Goal: Task Accomplishment & Management: Manage account settings

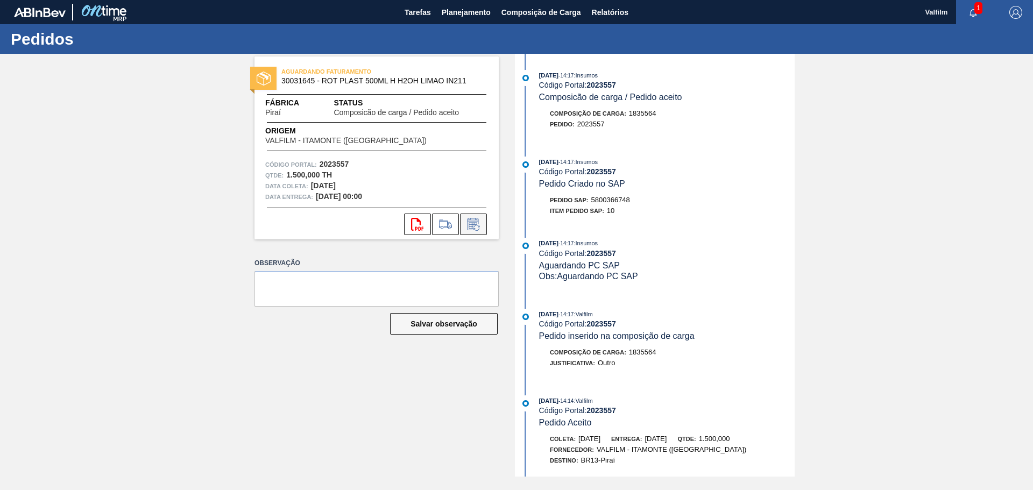
click at [469, 223] on icon at bounding box center [473, 225] width 8 height 6
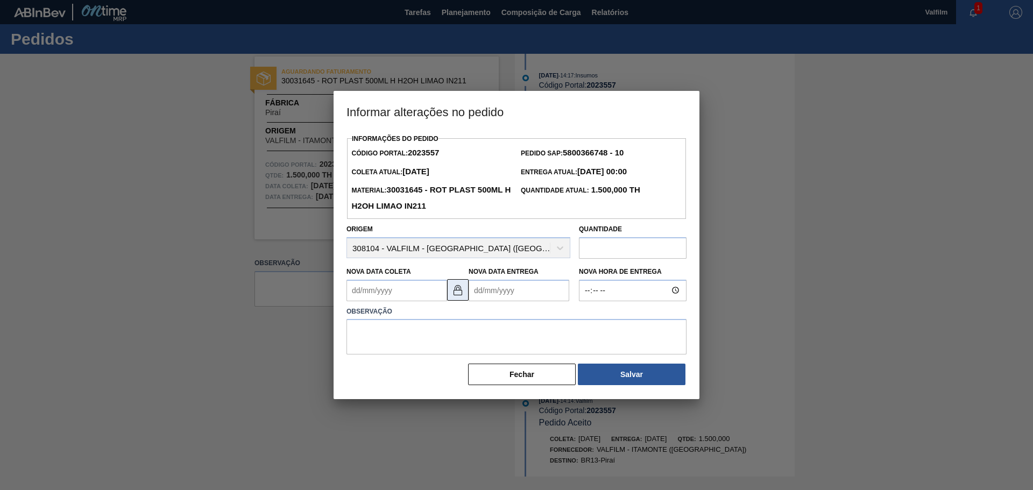
click at [454, 291] on img at bounding box center [457, 290] width 13 height 13
click at [505, 293] on Entrega2023557 "Nova Data Entrega" at bounding box center [519, 291] width 101 height 22
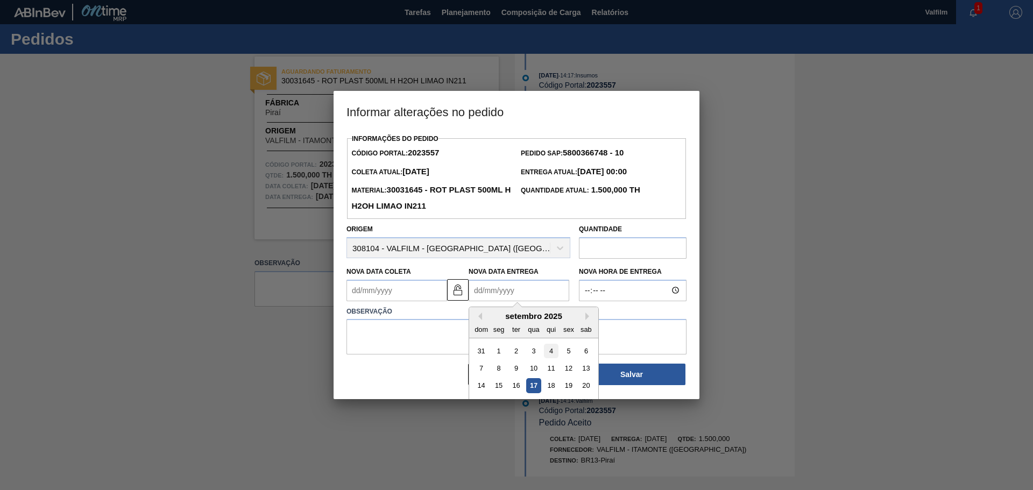
scroll to position [36, 0]
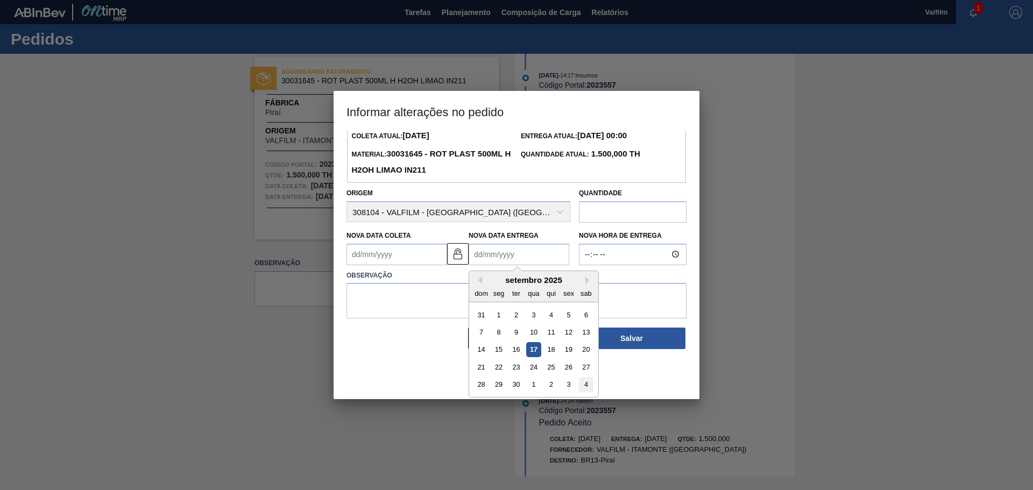
click at [582, 385] on div "4" at bounding box center [586, 384] width 15 height 15
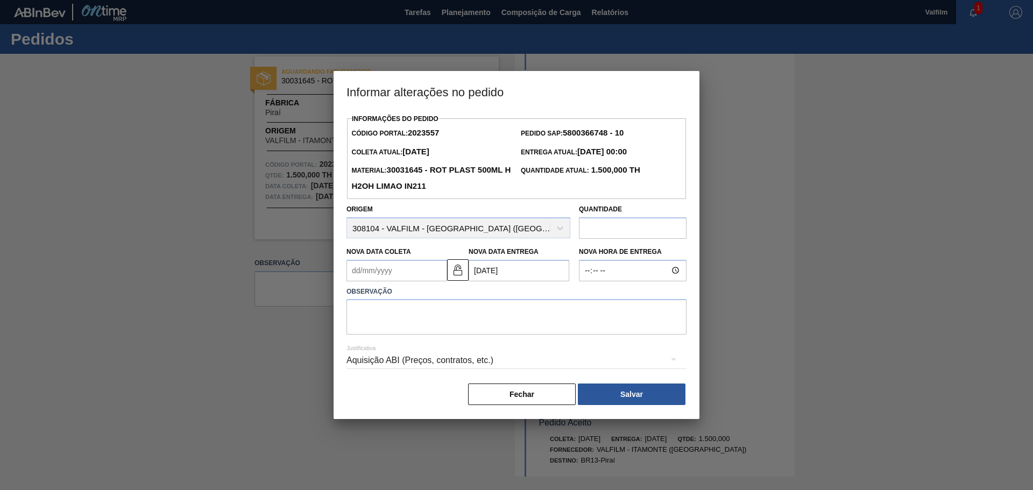
scroll to position [0, 0]
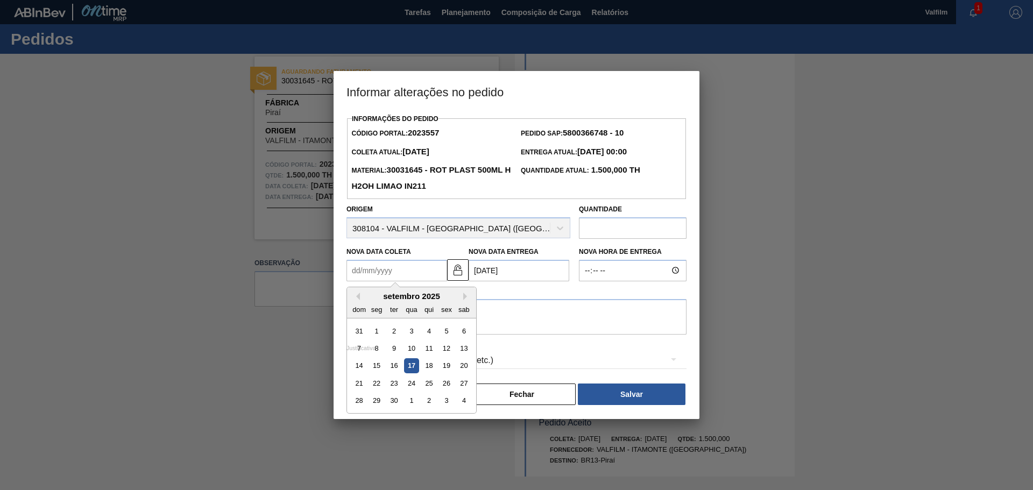
click at [399, 273] on Coleta2023557 "Nova Data Coleta" at bounding box center [397, 271] width 101 height 22
click at [492, 271] on Entrega2023557 "04/10/2025" at bounding box center [519, 271] width 101 height 22
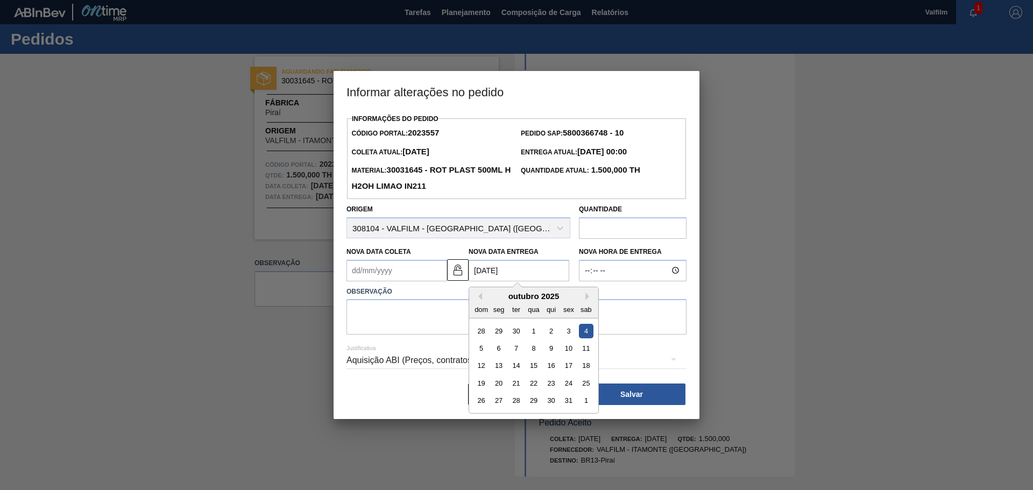
click at [478, 270] on Entrega2023557 "04/10/2025" at bounding box center [519, 271] width 101 height 22
click at [565, 331] on div "3" at bounding box center [568, 330] width 15 height 15
type Entrega2023557 "03/10/2025"
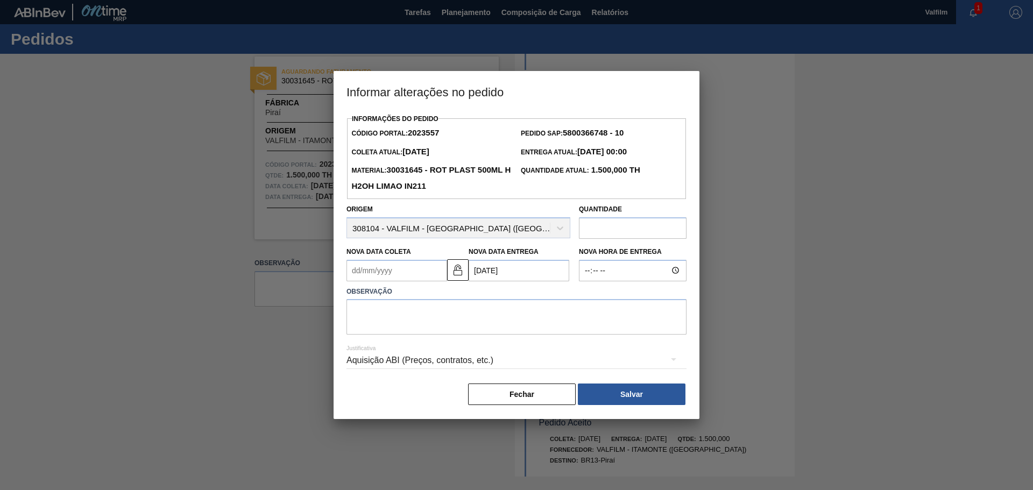
click at [394, 270] on Coleta2023557 "Nova Data Coleta" at bounding box center [397, 271] width 101 height 22
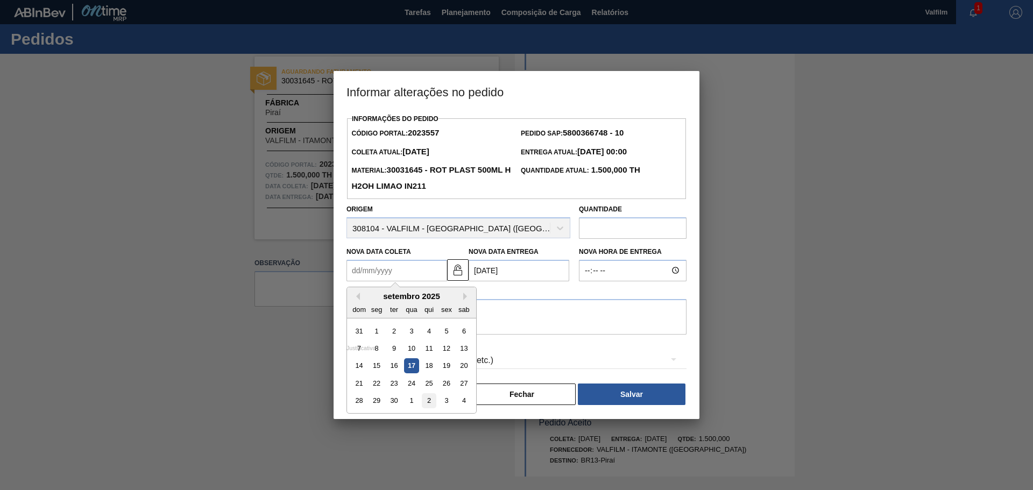
click at [423, 400] on div "2" at bounding box center [429, 400] width 15 height 15
type Coleta2023557 "02/10/2025"
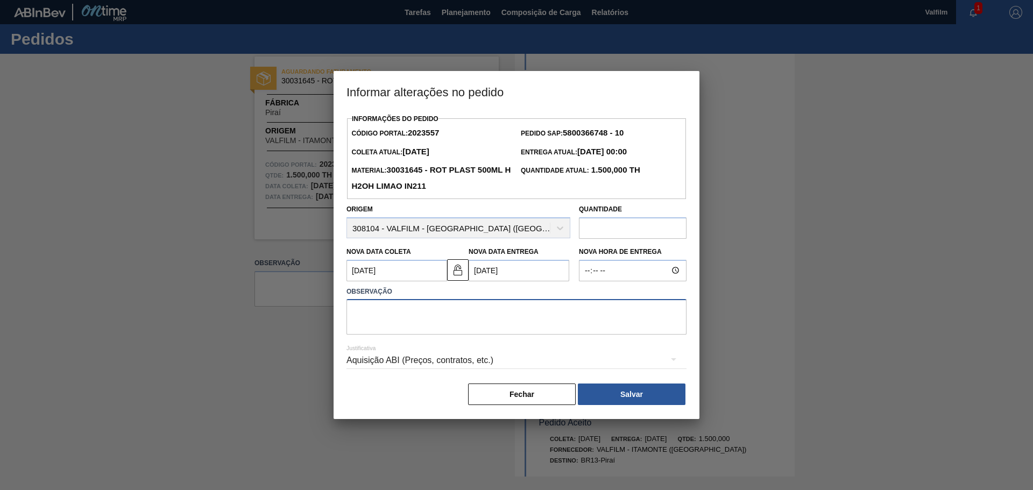
click at [457, 326] on textarea at bounding box center [517, 317] width 340 height 36
type textarea "Antecipação solicitada por e-mail (Leticia - comercial Itamonte)"
click at [417, 359] on div "Aquisição ABI (Preços, contratos, etc.)" at bounding box center [517, 360] width 340 height 30
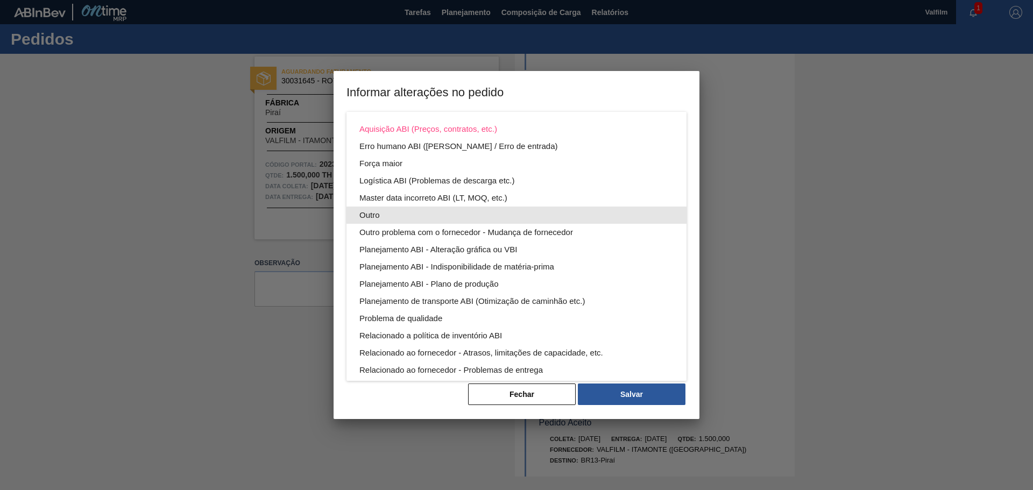
click at [383, 213] on div "Outro" at bounding box center [516, 215] width 314 height 17
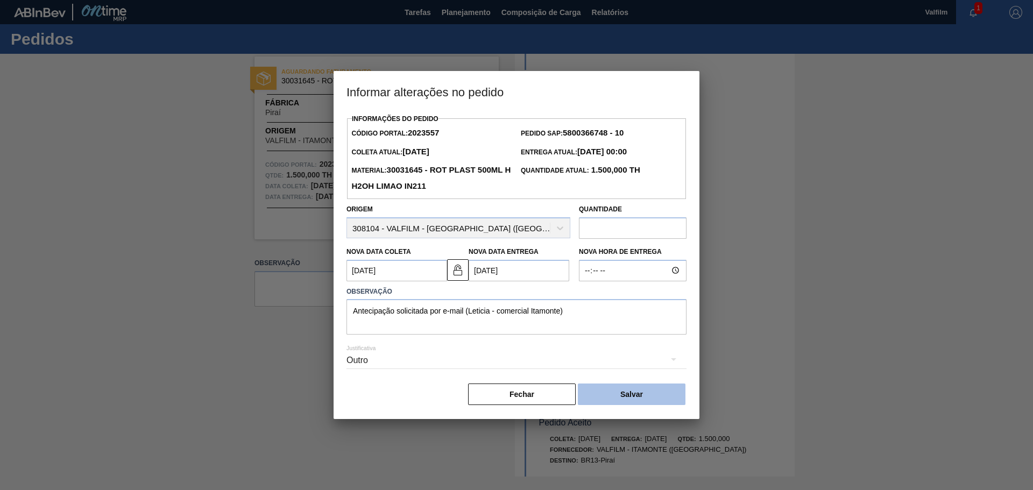
click at [638, 395] on button "Salvar" at bounding box center [632, 395] width 108 height 22
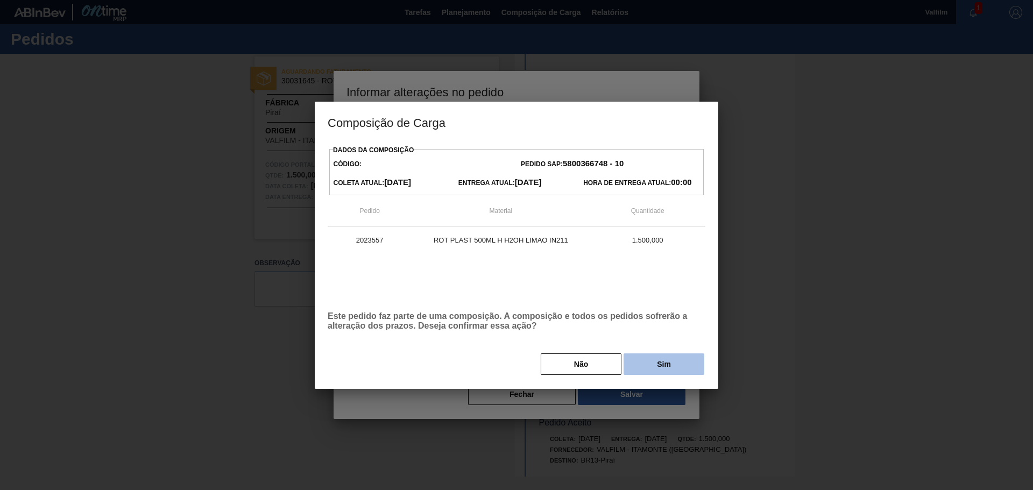
click at [669, 366] on button "Sim" at bounding box center [664, 365] width 81 height 22
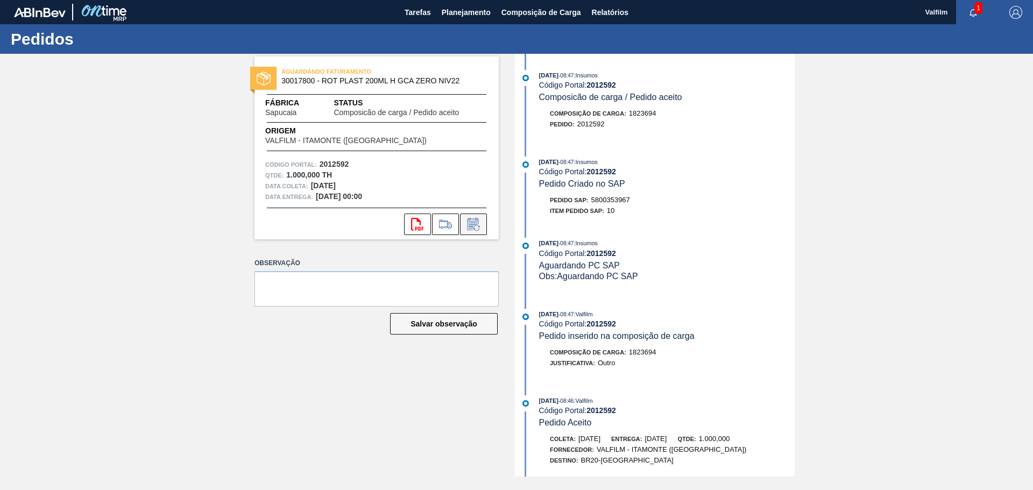
click at [470, 221] on icon at bounding box center [473, 224] width 11 height 12
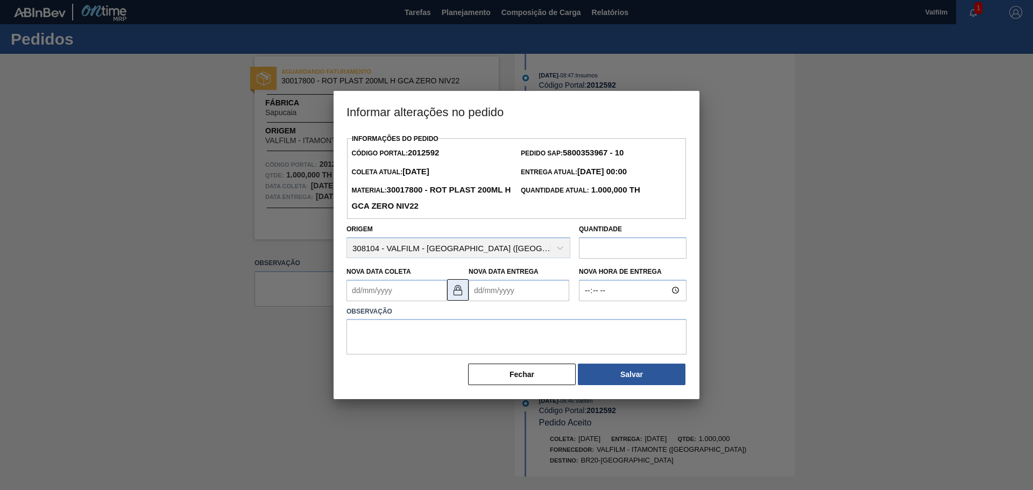
click at [465, 296] on button at bounding box center [458, 290] width 22 height 22
click at [488, 292] on Entrega2012592 "Nova Data Entrega" at bounding box center [519, 291] width 101 height 22
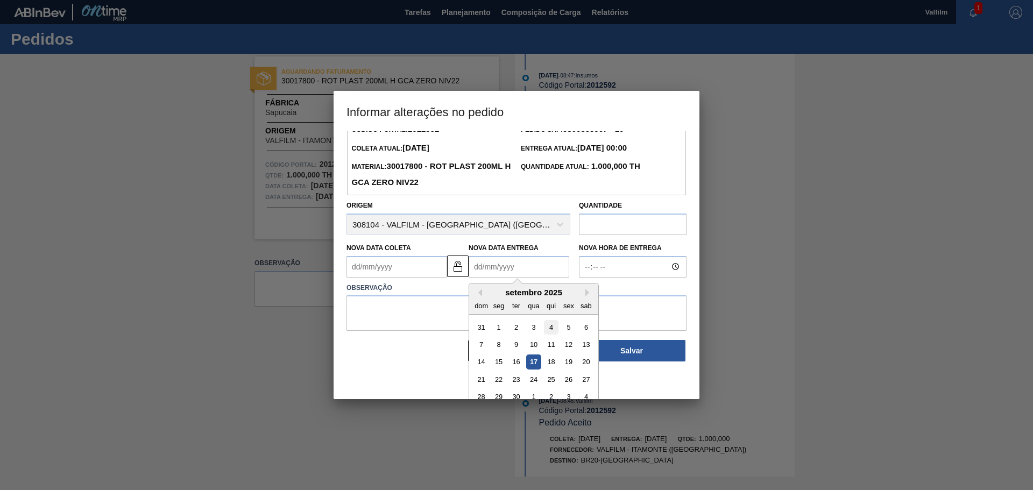
scroll to position [36, 0]
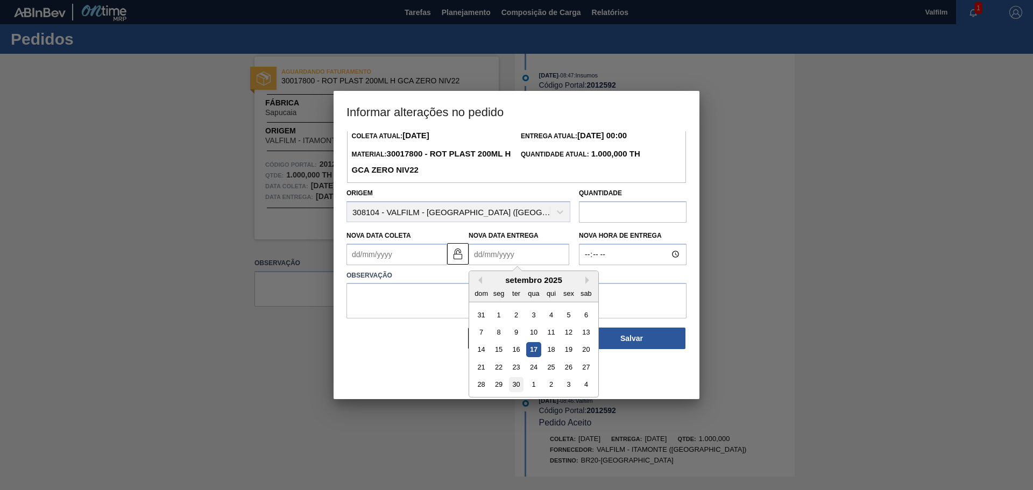
click at [518, 380] on div "30" at bounding box center [516, 384] width 15 height 15
type Entrega2012592 "30/09/2025"
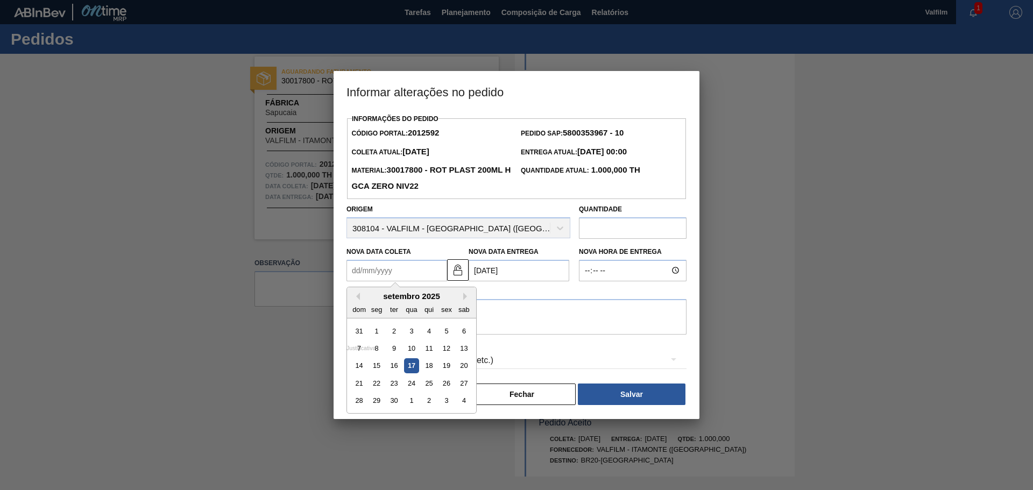
click at [423, 276] on Coleta2012592 "Nova Data Coleta" at bounding box center [397, 271] width 101 height 22
click at [377, 405] on div "29" at bounding box center [377, 400] width 15 height 15
type Coleta2012592 "[DATE]"
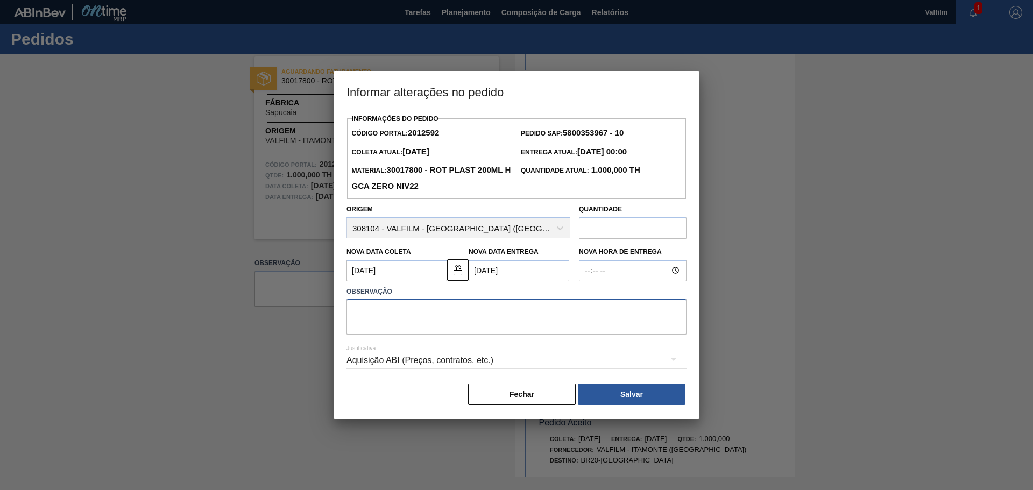
click at [393, 314] on textarea at bounding box center [517, 317] width 340 height 36
type textarea "Antecipação solicitada pelo e-mail (Leticia - comercial Itamonte)"
click at [394, 351] on div "Aquisição ABI (Preços, contratos, etc.)" at bounding box center [517, 360] width 340 height 30
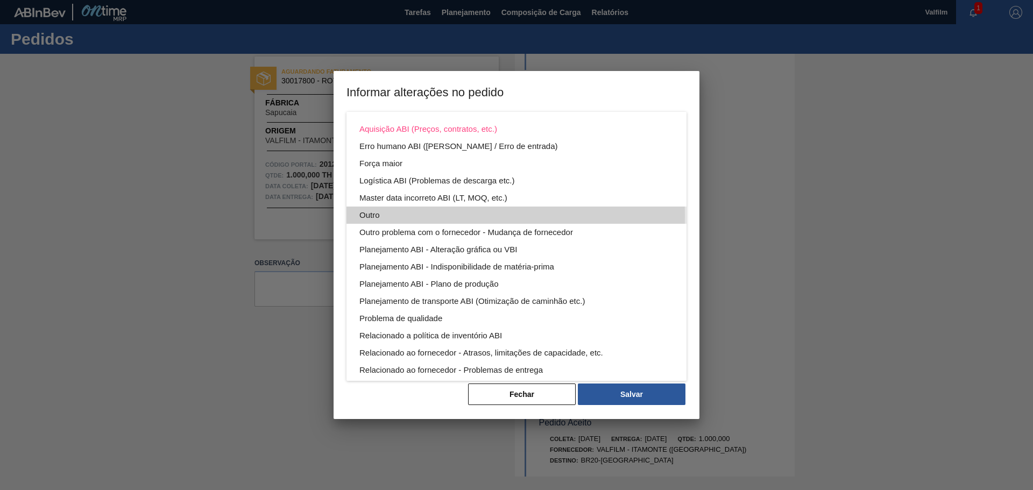
click at [380, 216] on div "Outro" at bounding box center [516, 215] width 314 height 17
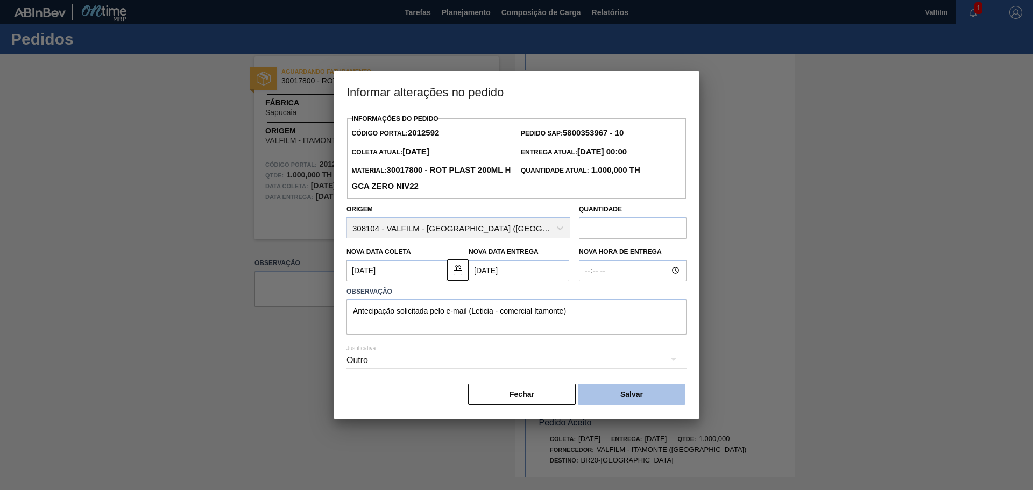
click at [643, 396] on button "Salvar" at bounding box center [632, 395] width 108 height 22
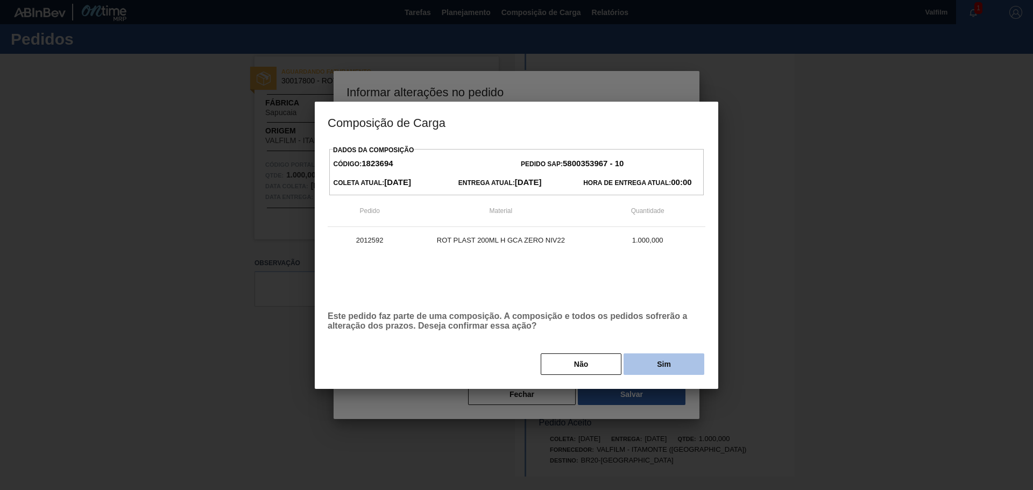
click at [651, 366] on button "Sim" at bounding box center [664, 365] width 81 height 22
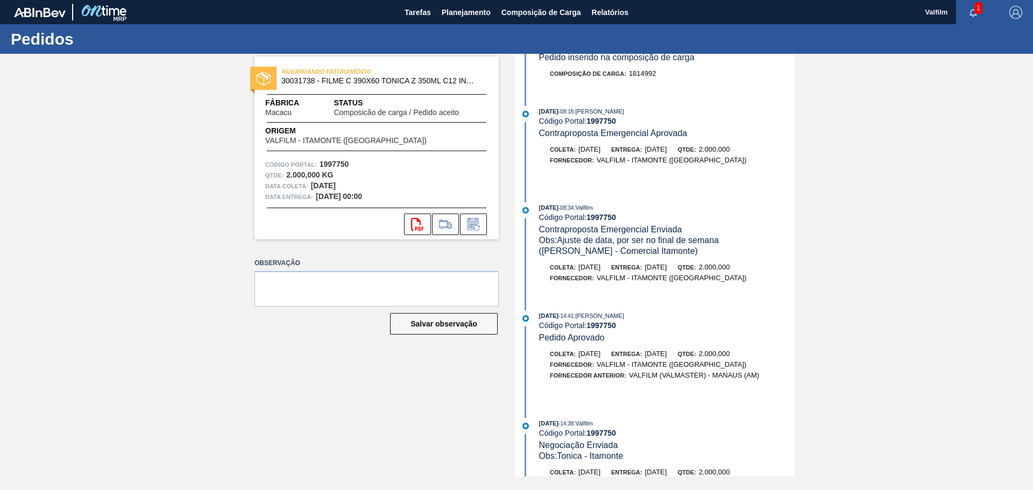
scroll to position [323, 0]
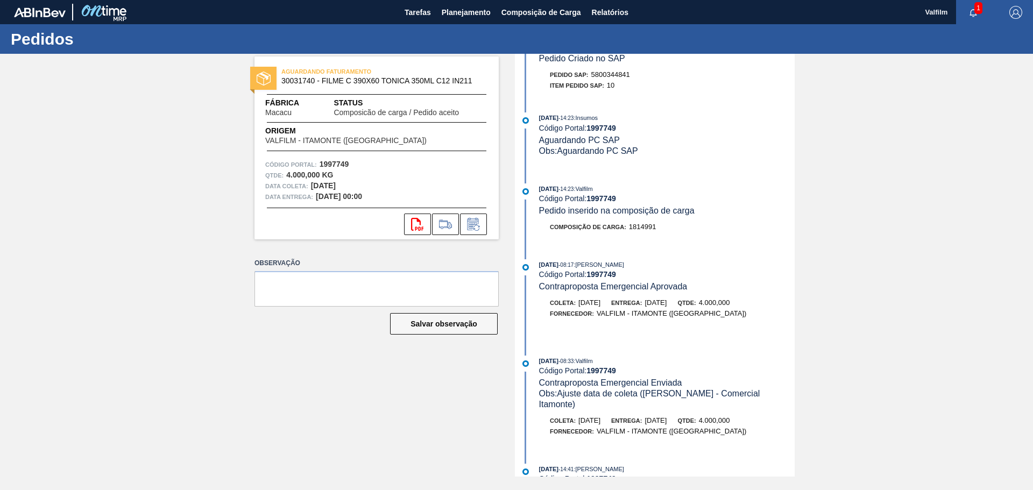
scroll to position [215, 0]
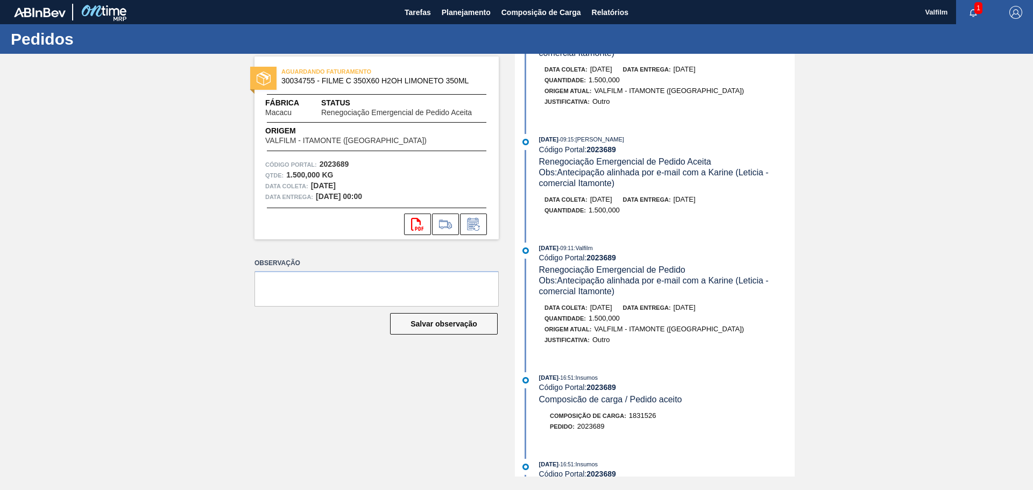
scroll to position [161, 0]
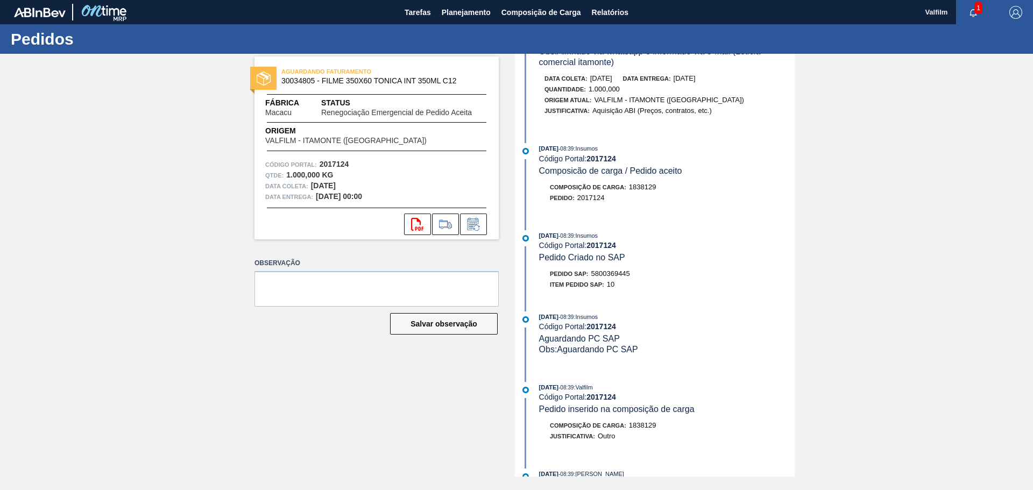
scroll to position [323, 0]
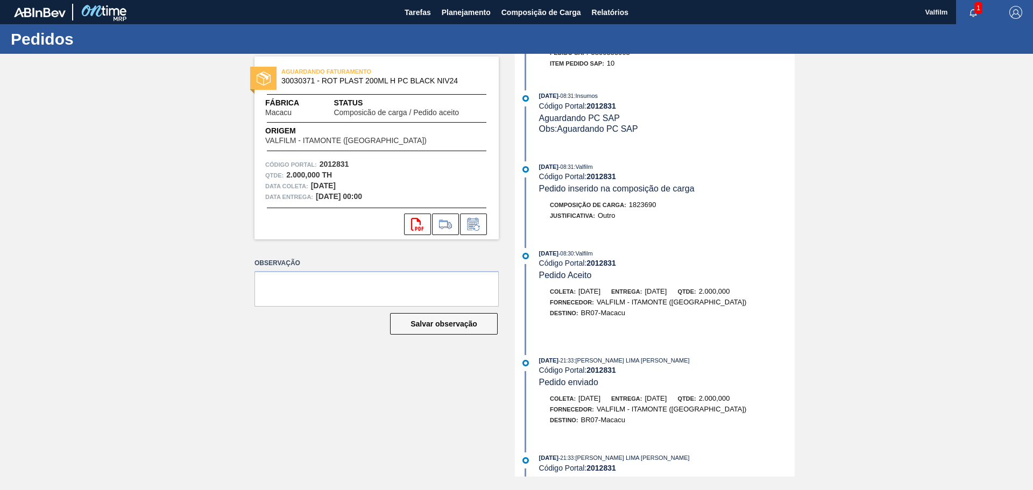
scroll to position [167, 0]
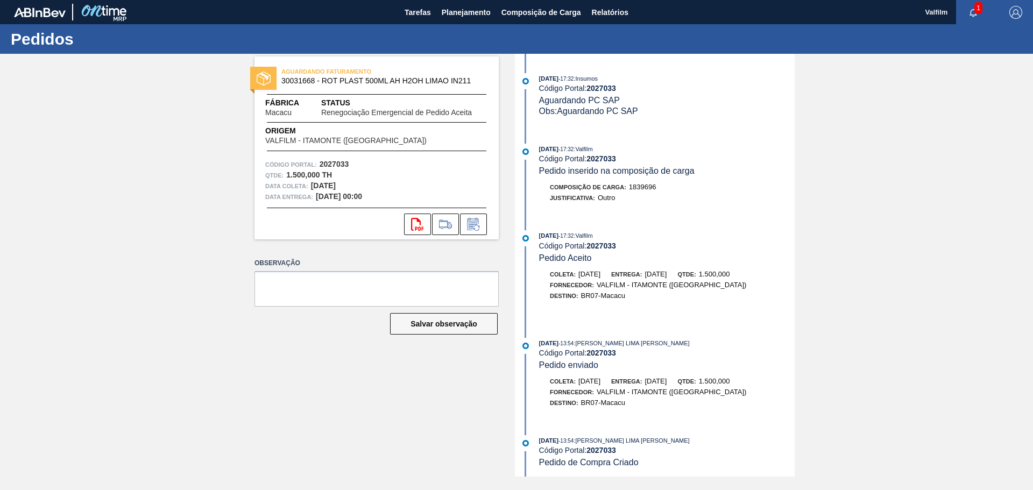
scroll to position [405, 0]
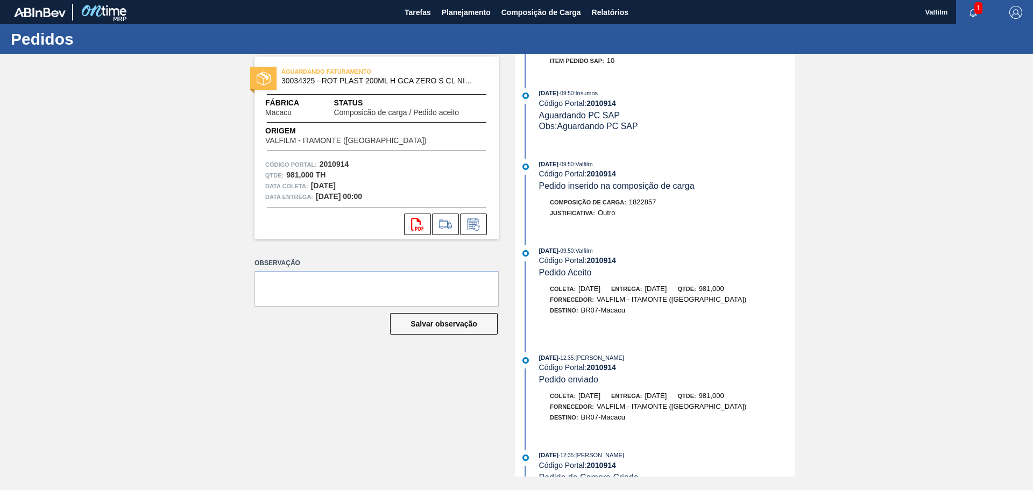
scroll to position [167, 0]
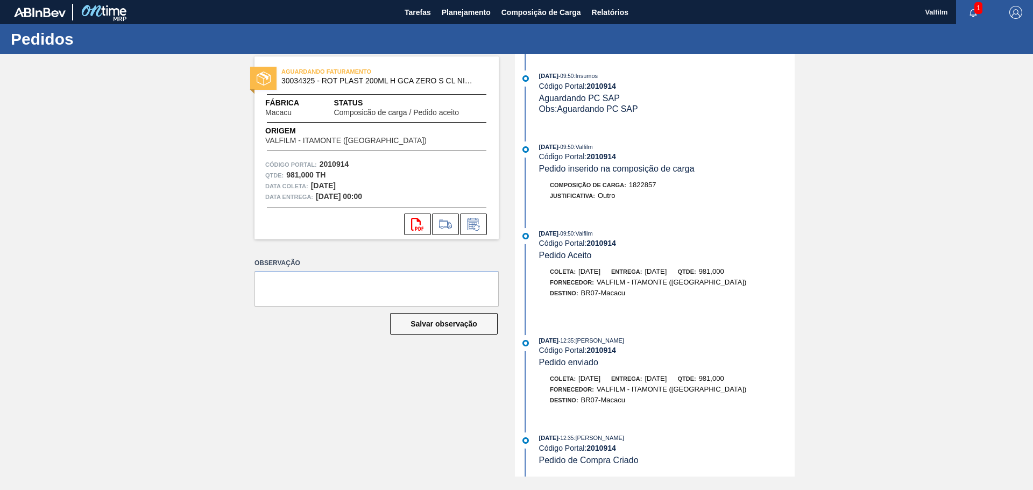
drag, startPoint x: 11, startPoint y: 185, endPoint x: 5, endPoint y: 185, distance: 6.5
click at [5, 185] on div "AGUARDANDO FATURAMENTO 30034325 - ROT PLAST 200ML H GCA ZERO S CL NIV25 Fábrica…" at bounding box center [516, 265] width 1033 height 423
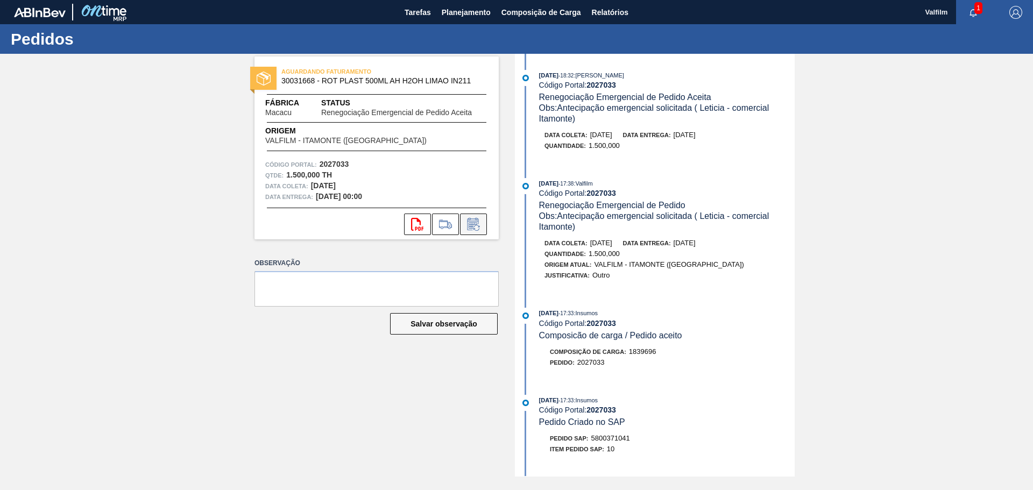
click at [470, 231] on button at bounding box center [473, 225] width 27 height 22
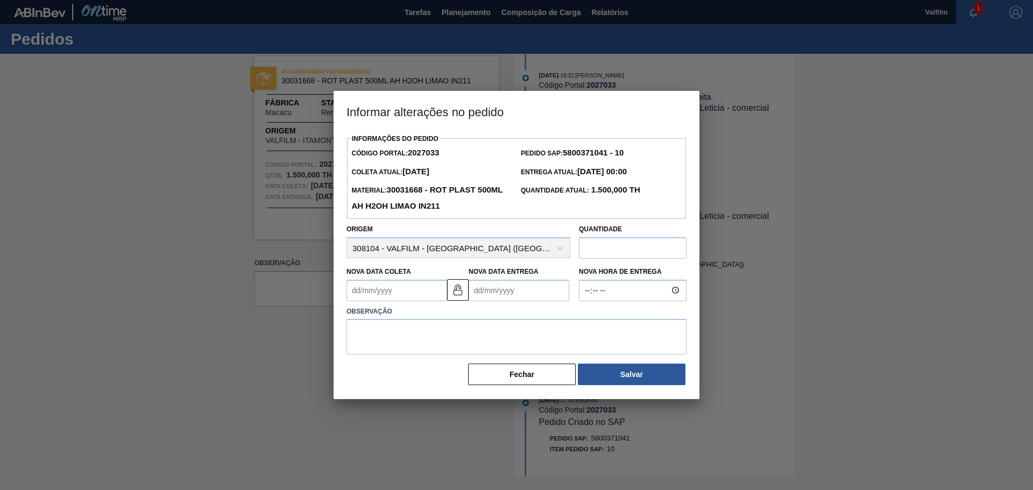
click at [623, 242] on input "text" at bounding box center [633, 248] width 108 height 22
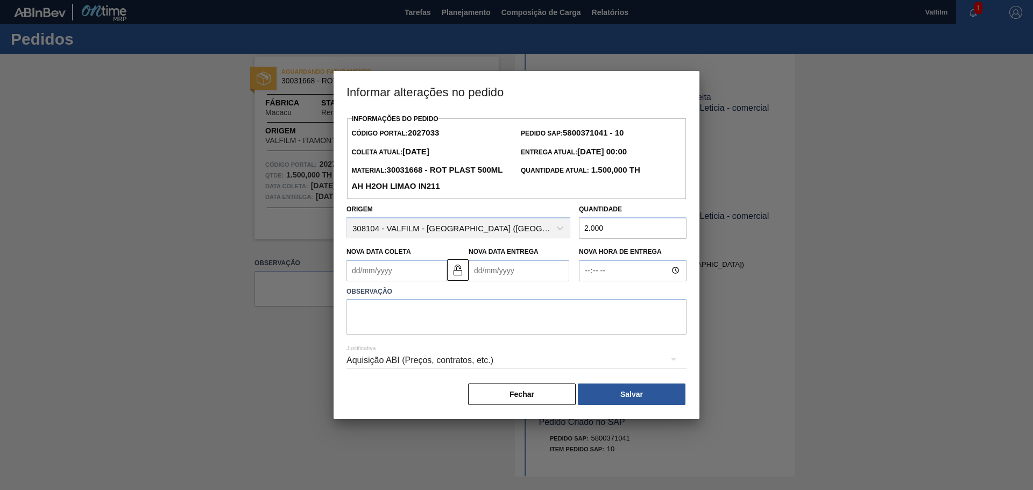
type input "2.000"
click at [496, 268] on Entrega2027033 "Nova Data Entrega" at bounding box center [519, 271] width 101 height 22
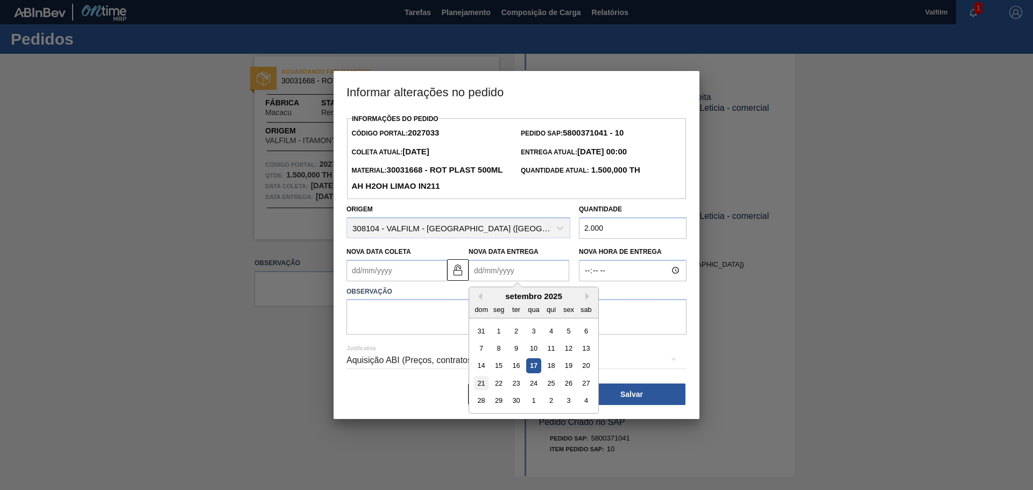
click at [485, 379] on div "21" at bounding box center [481, 383] width 15 height 15
type Entrega2027033 "[DATE]"
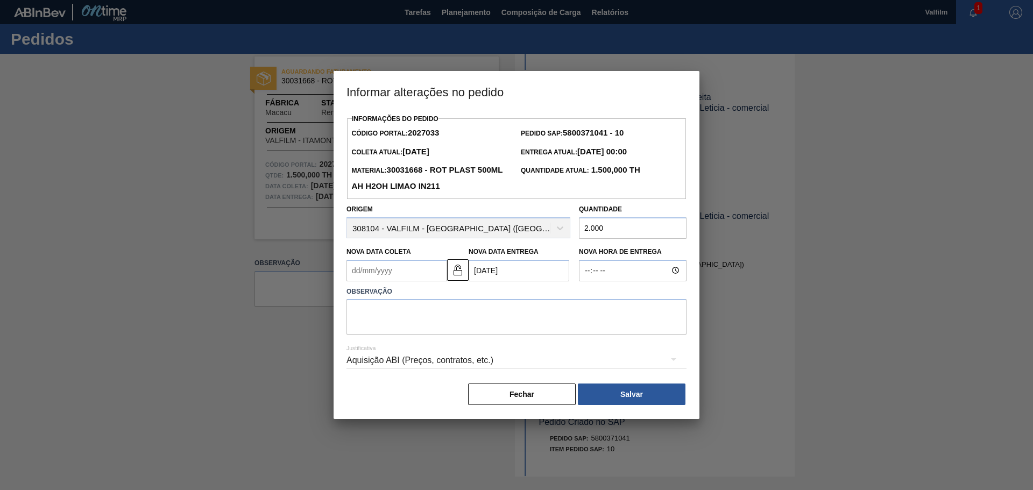
click at [410, 272] on Coleta2027033 "Nova Data Coleta" at bounding box center [397, 271] width 101 height 22
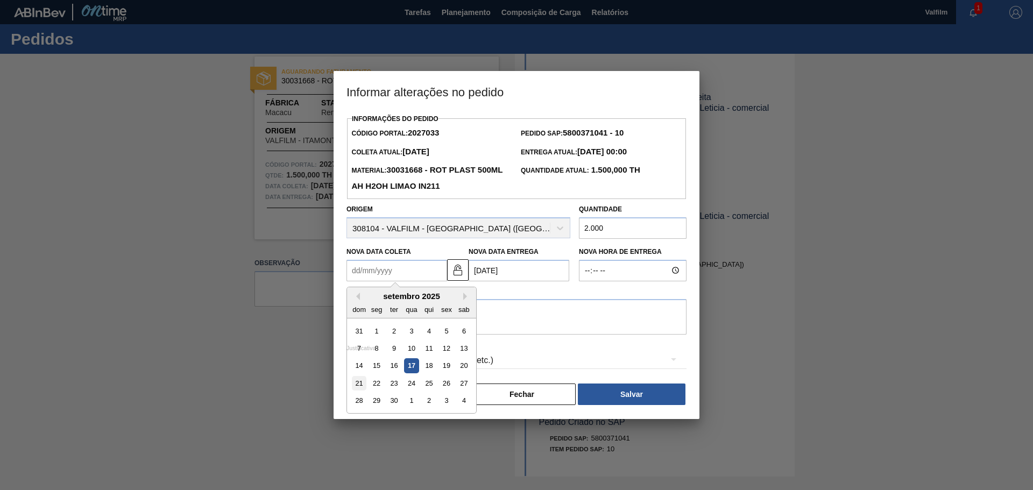
click at [354, 383] on div "21" at bounding box center [359, 383] width 15 height 15
type Coleta2027033 "[DATE]"
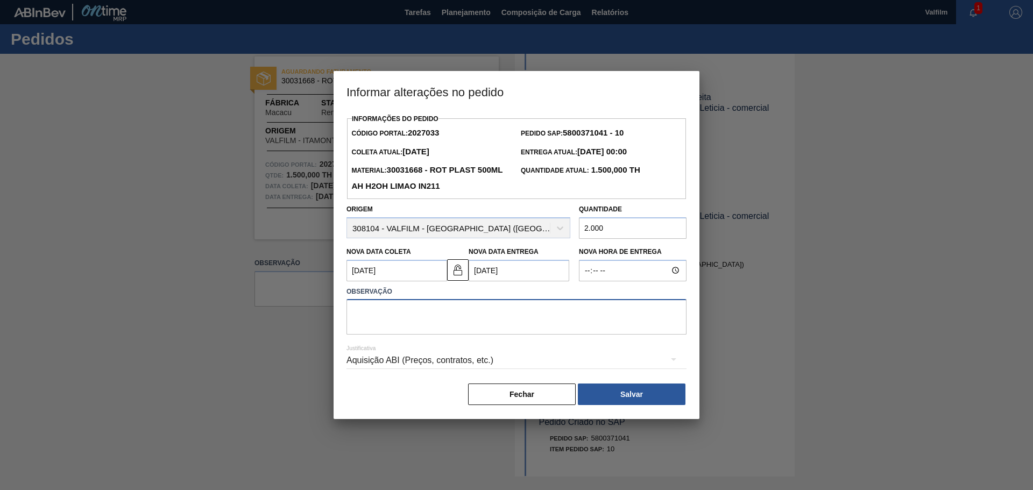
click at [385, 303] on textarea at bounding box center [517, 317] width 340 height 36
type textarea "Antecipação e ajuste de quantidade tratada via whatsapp e e-mail. Entrega urgen…"
click at [420, 354] on div "Aquisição ABI (Preços, contratos, etc.)" at bounding box center [517, 360] width 340 height 30
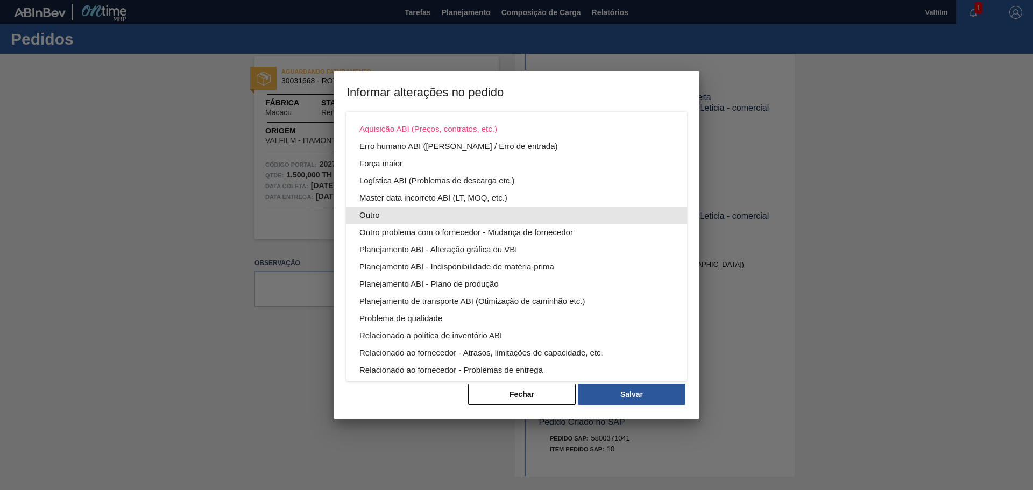
click at [365, 218] on div "Outro" at bounding box center [516, 215] width 314 height 17
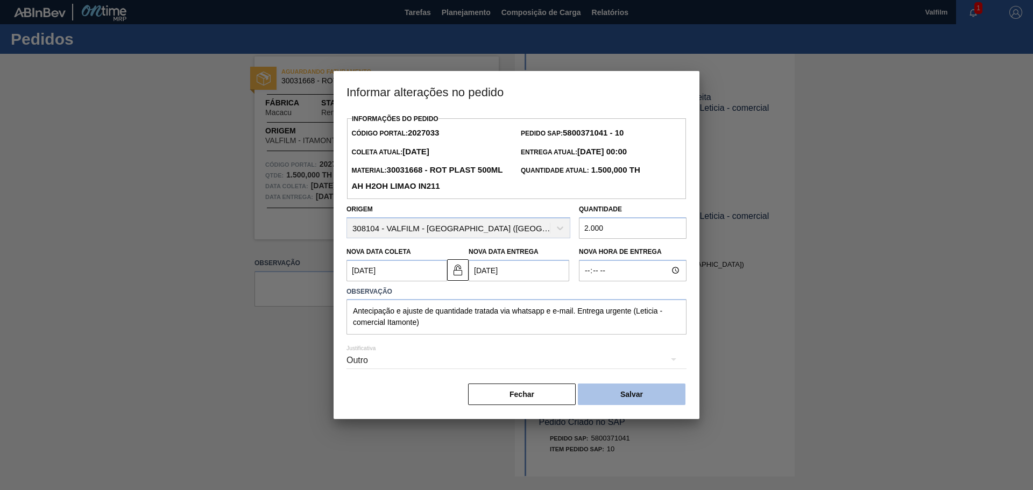
click at [633, 397] on button "Salvar" at bounding box center [632, 395] width 108 height 22
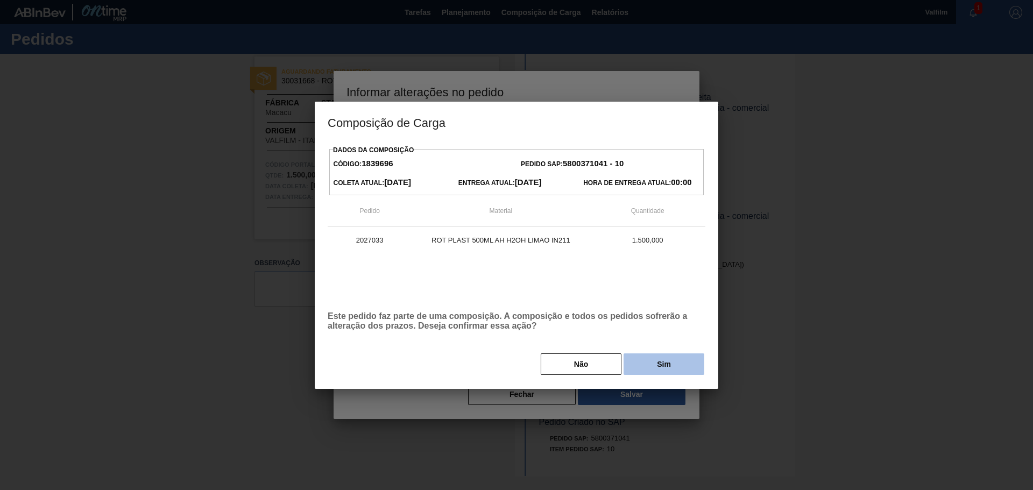
click at [652, 368] on button "Sim" at bounding box center [664, 365] width 81 height 22
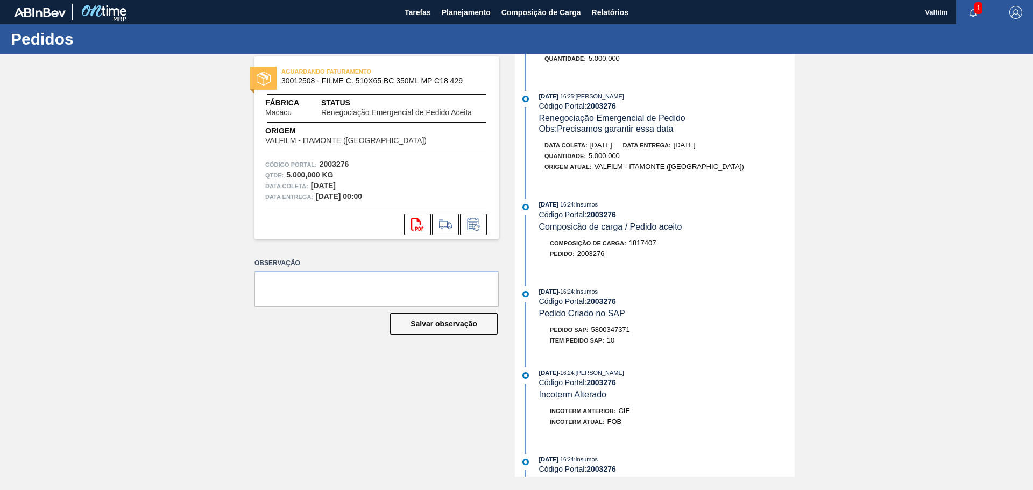
scroll to position [538, 0]
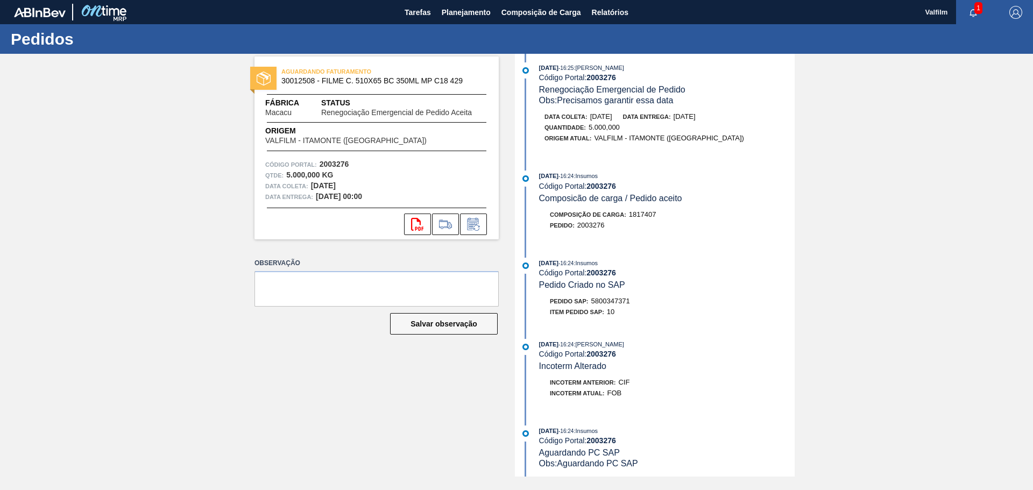
click at [619, 301] on span "5800347371" at bounding box center [610, 301] width 39 height 8
copy span "5800347371"
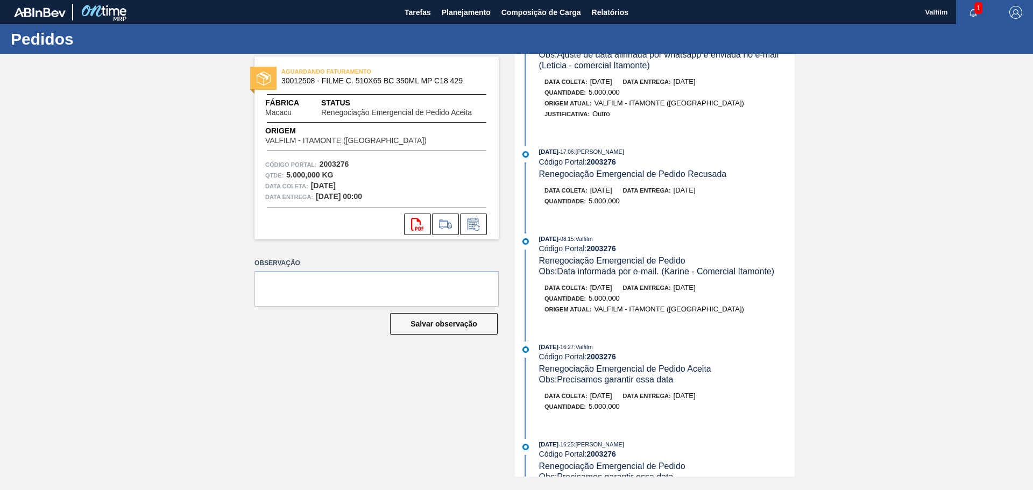
scroll to position [0, 0]
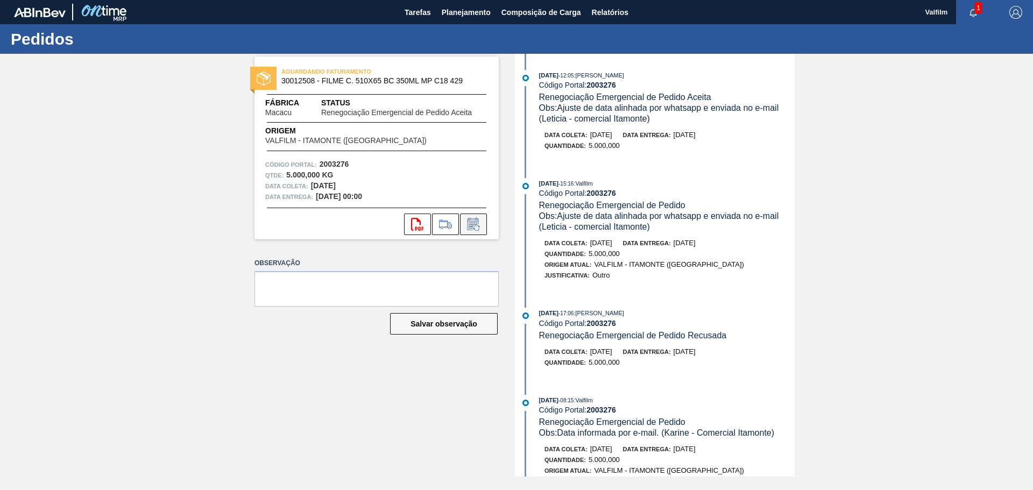
click at [472, 229] on icon at bounding box center [473, 224] width 17 height 13
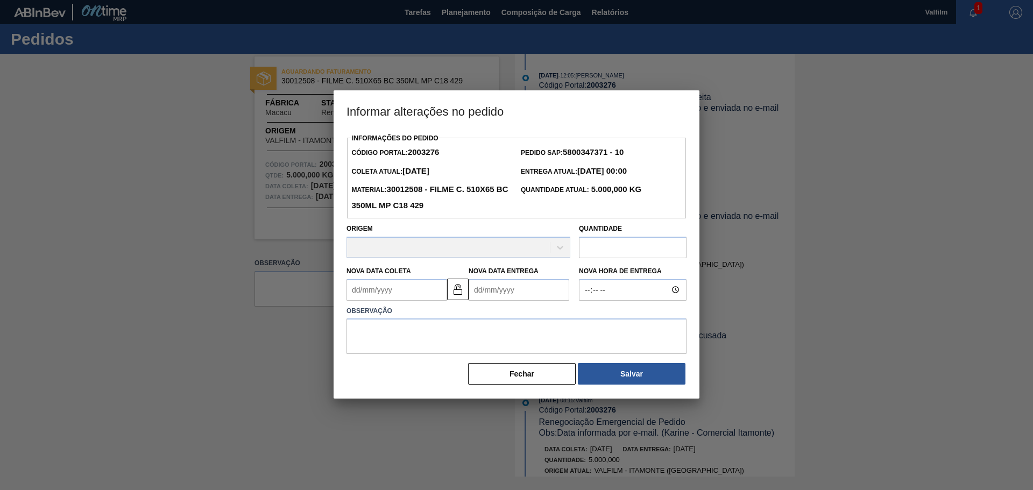
click at [406, 249] on div "Origem" at bounding box center [459, 239] width 224 height 37
click at [922, 257] on div at bounding box center [516, 245] width 1033 height 490
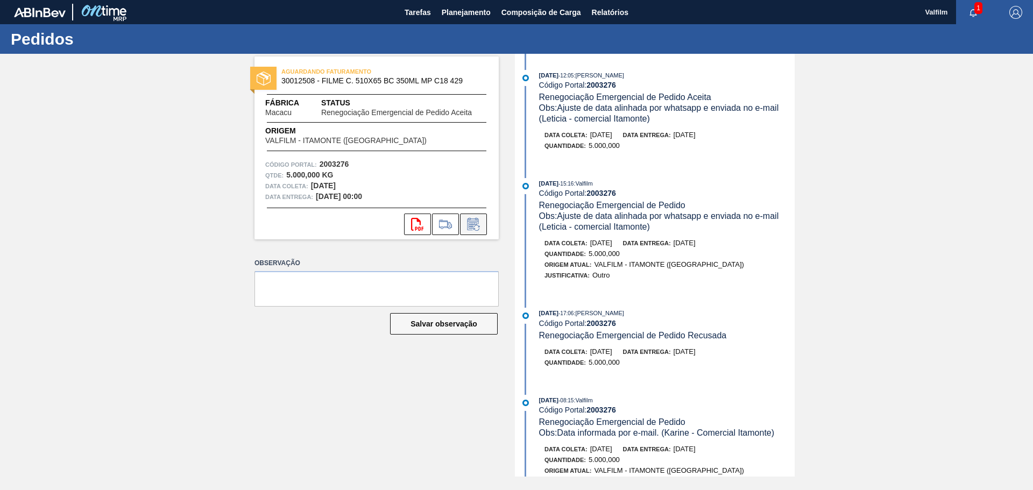
click at [470, 229] on icon at bounding box center [473, 224] width 17 height 13
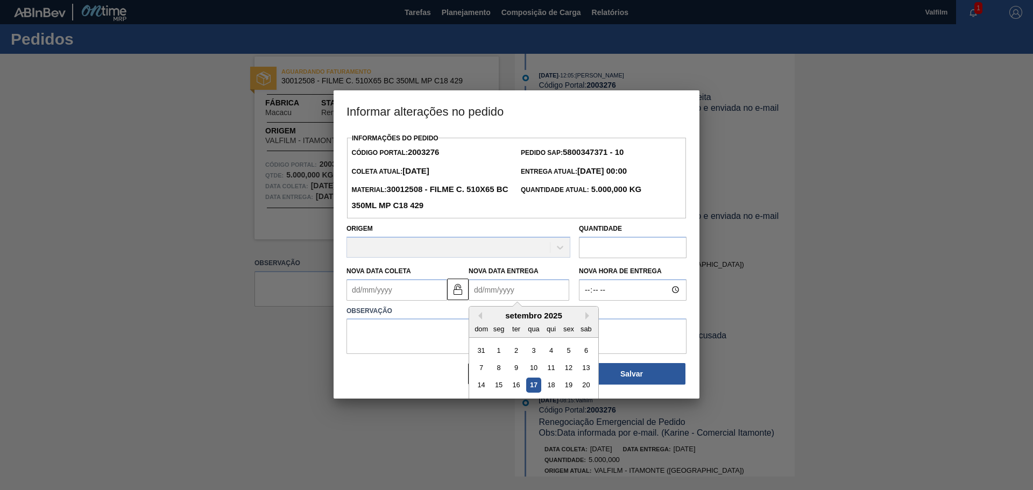
click at [494, 292] on Entrega2003276 "Nova Data Entrega" at bounding box center [519, 290] width 101 height 22
drag, startPoint x: 552, startPoint y: 391, endPoint x: 534, endPoint y: 384, distance: 19.1
click at [552, 391] on div "18" at bounding box center [551, 385] width 15 height 15
type Entrega2003276 "[DATE]"
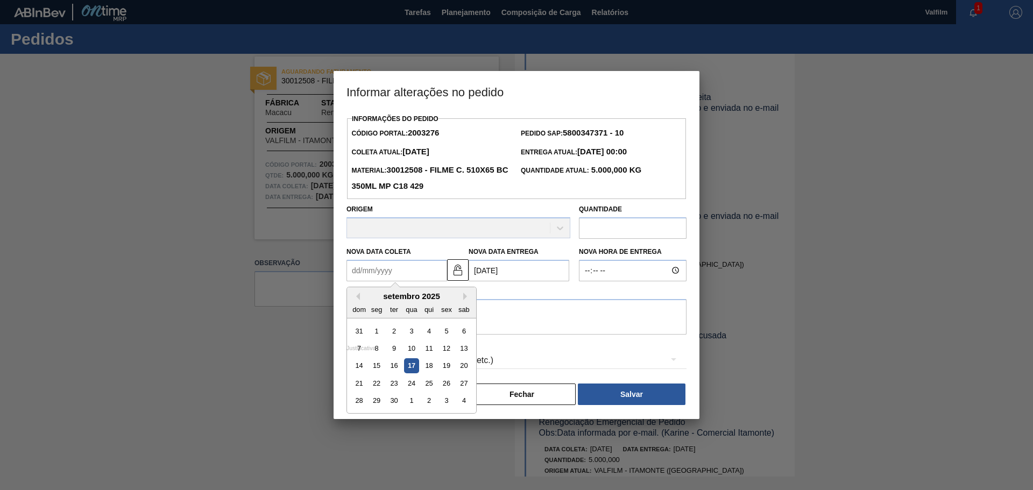
click at [415, 273] on Coleta2003276 "Nova Data Coleta" at bounding box center [397, 271] width 101 height 22
click at [422, 368] on div "18" at bounding box center [429, 365] width 15 height 15
type Coleta2003276 "[DATE]"
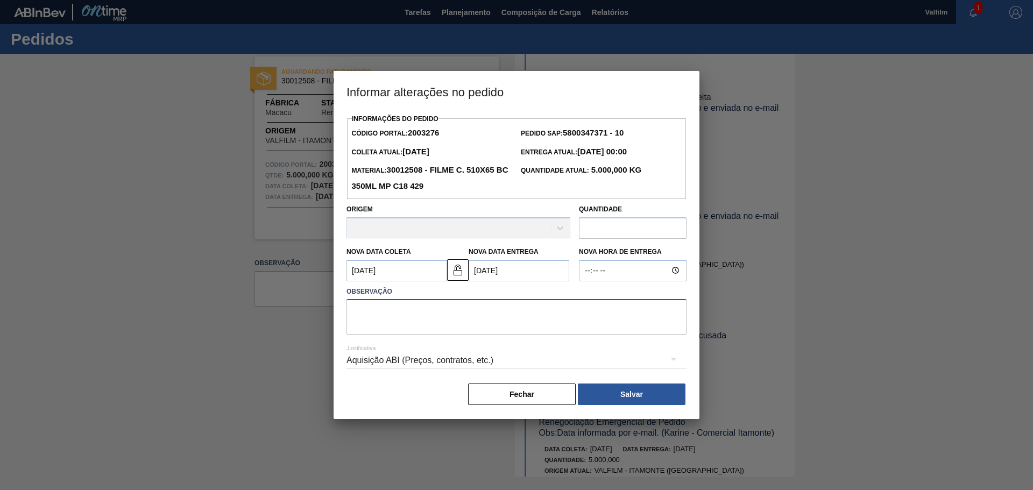
click at [381, 312] on textarea at bounding box center [517, 317] width 340 height 36
type textarea "a"
type textarea "S"
type textarea "a"
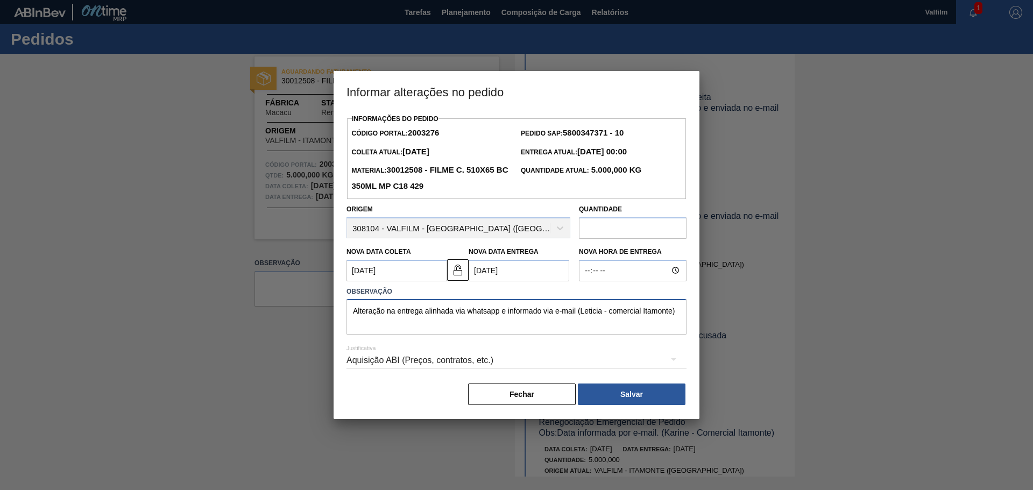
type textarea "Alteração na entrega alinhada via whatsapp e informado via e-mail (Leticia - co…"
click at [420, 350] on div "Aquisição ABI (Preços, contratos, etc.)" at bounding box center [517, 360] width 340 height 30
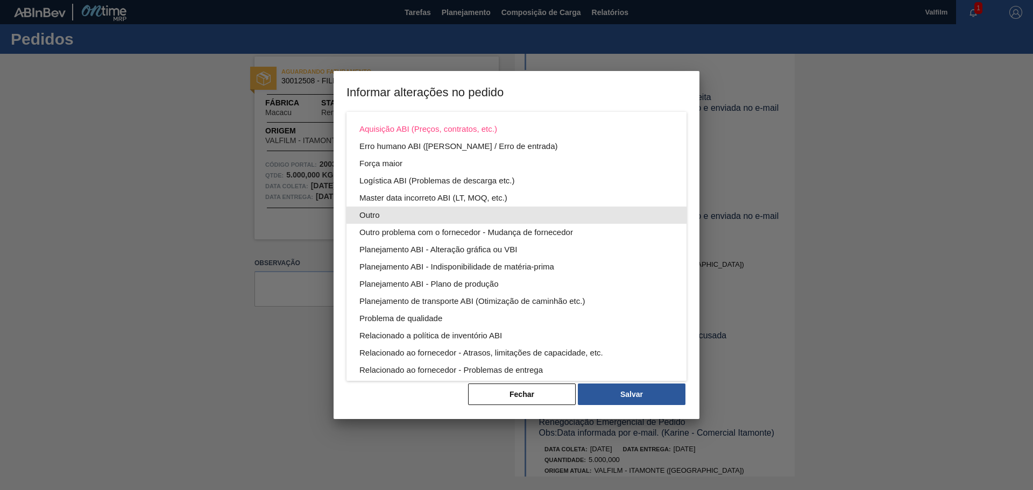
click at [362, 214] on div "Outro" at bounding box center [516, 215] width 314 height 17
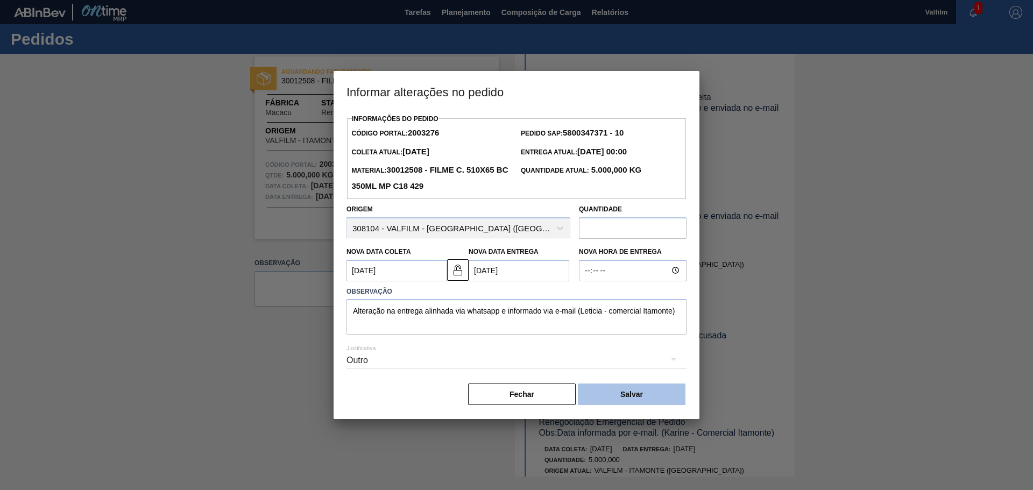
click at [627, 398] on button "Salvar" at bounding box center [632, 395] width 108 height 22
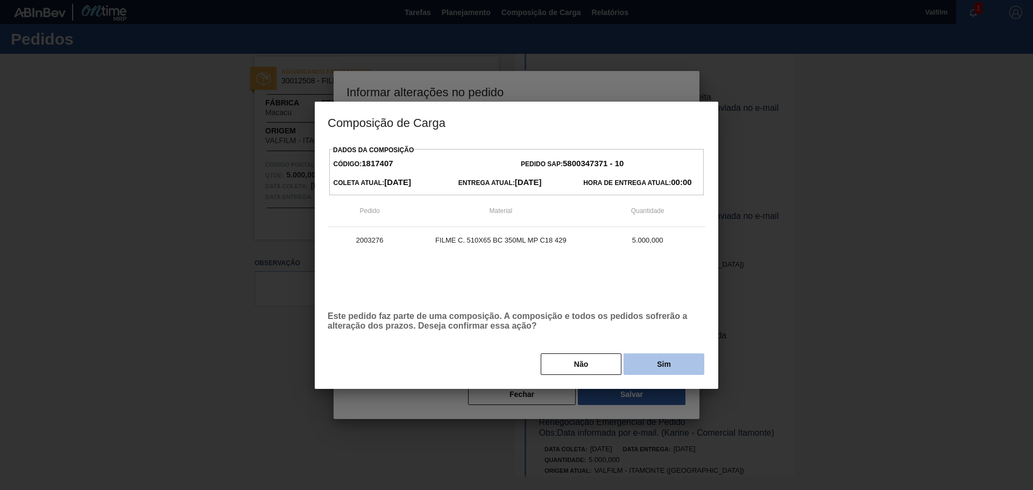
click at [637, 361] on button "Sim" at bounding box center [664, 365] width 81 height 22
